Goal: Download file/media

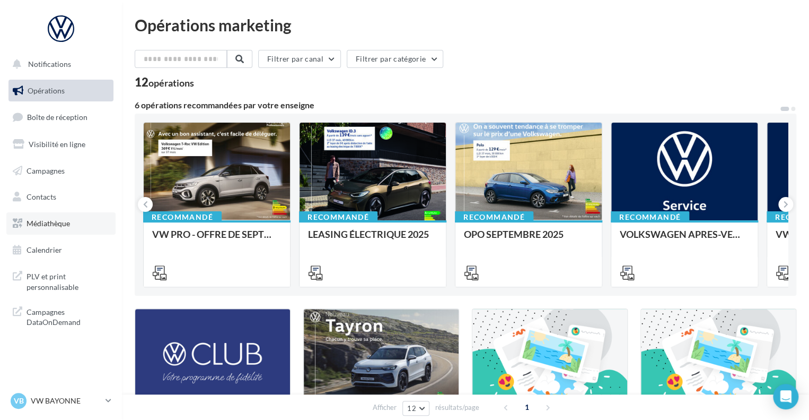
click at [51, 219] on span "Médiathèque" at bounding box center [48, 223] width 43 height 9
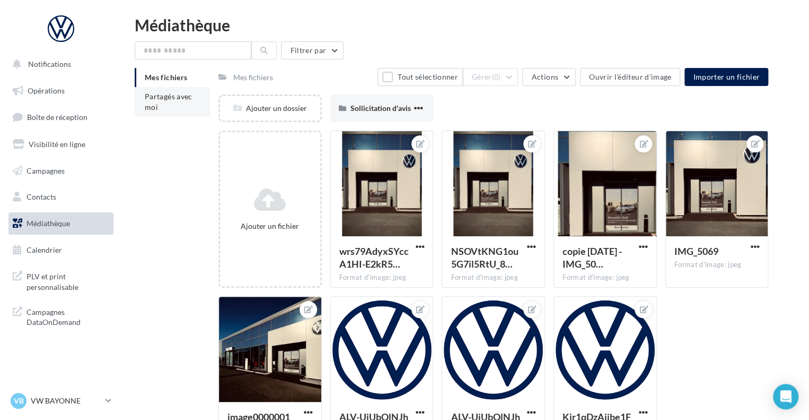
click at [167, 97] on span "Partagés avec moi" at bounding box center [169, 102] width 48 height 20
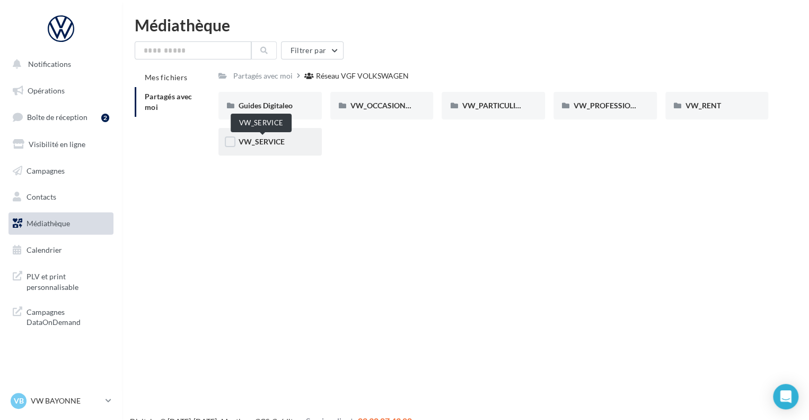
click at [268, 145] on span "VW_SERVICE" at bounding box center [262, 141] width 46 height 9
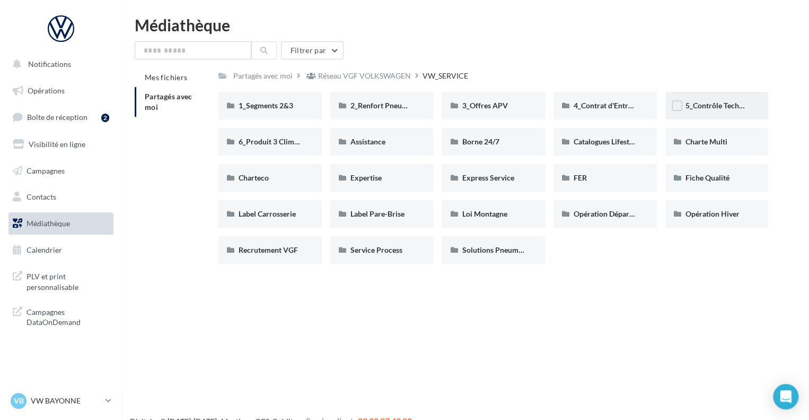
click at [698, 106] on span "5_Contrôle Technique offert" at bounding box center [732, 105] width 93 height 9
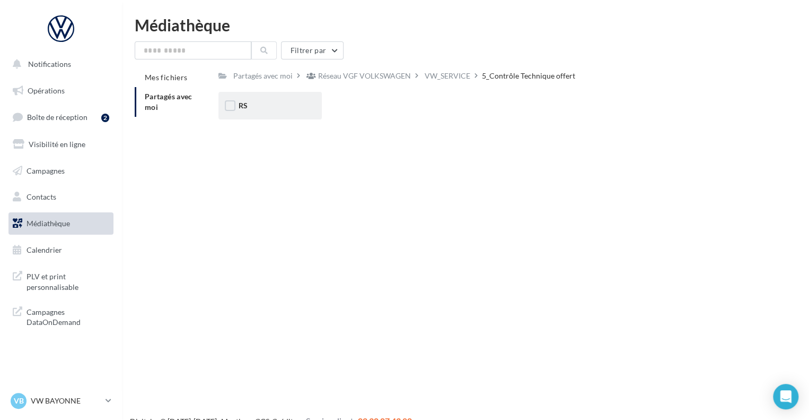
click at [263, 105] on div "RS" at bounding box center [270, 105] width 63 height 11
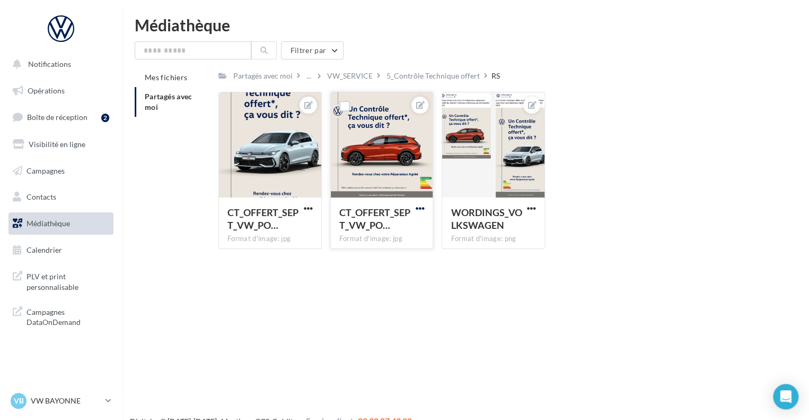
click at [416, 210] on span "button" at bounding box center [419, 208] width 9 height 9
click at [370, 255] on button "Télécharger" at bounding box center [371, 257] width 112 height 28
click at [537, 208] on button "button" at bounding box center [531, 209] width 13 height 11
click at [486, 260] on button "Télécharger" at bounding box center [482, 257] width 112 height 28
click at [97, 399] on p "VW BAYONNE" at bounding box center [66, 400] width 71 height 11
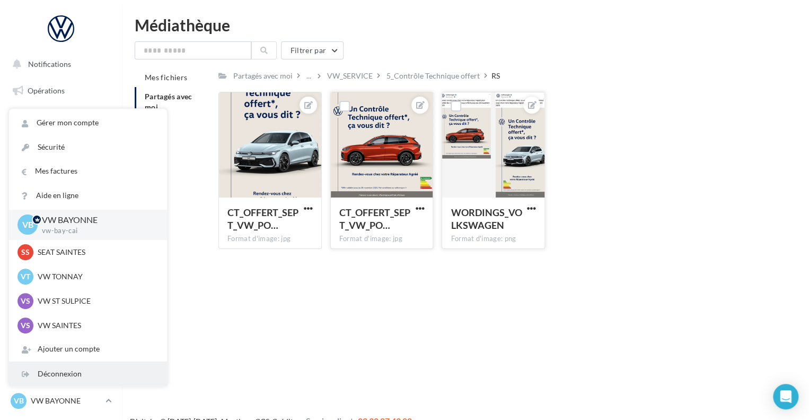
click at [60, 375] on div "Déconnexion" at bounding box center [88, 374] width 158 height 24
